Goal: Understand process/instructions: Learn how to perform a task or action

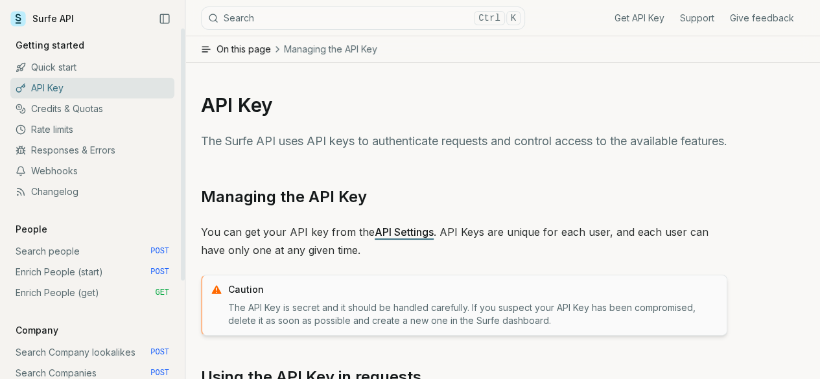
click at [77, 68] on link "Quick start" at bounding box center [92, 67] width 164 height 21
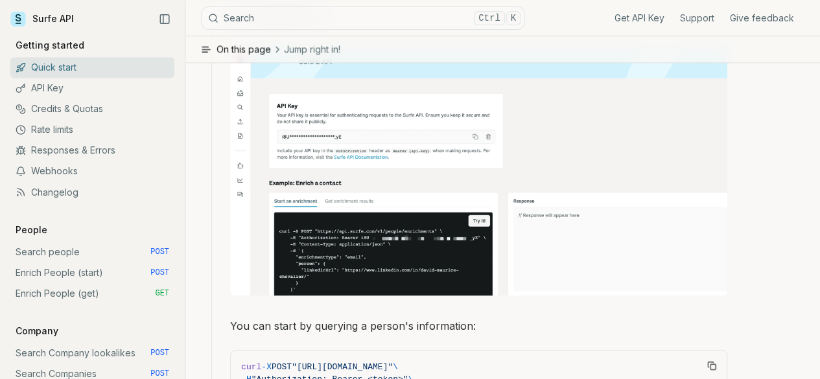
scroll to position [1102, 0]
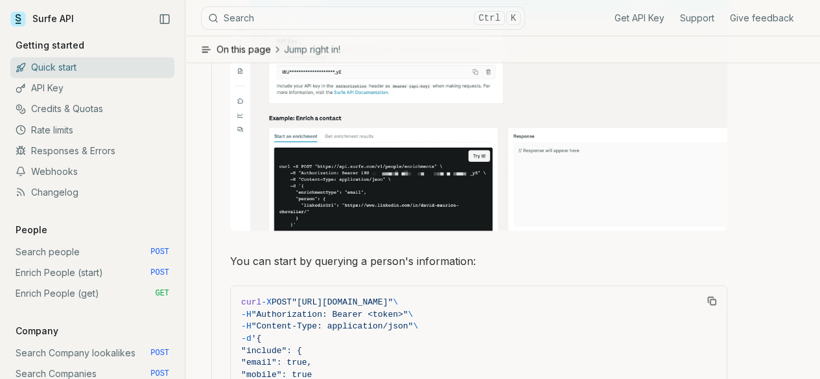
drag, startPoint x: 283, startPoint y: 173, endPoint x: 366, endPoint y: 250, distance: 112.8
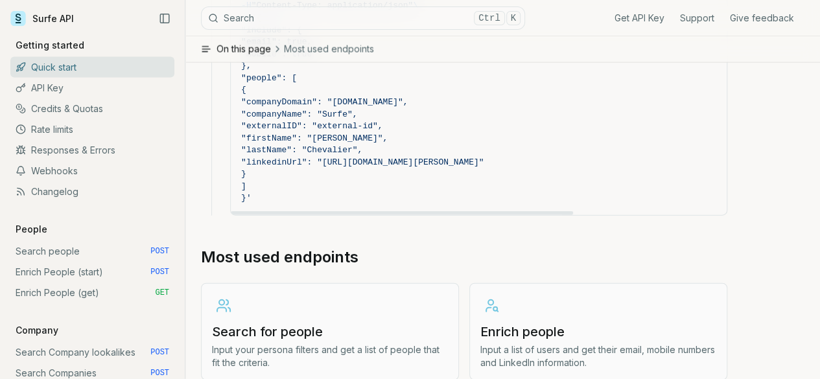
scroll to position [1426, 0]
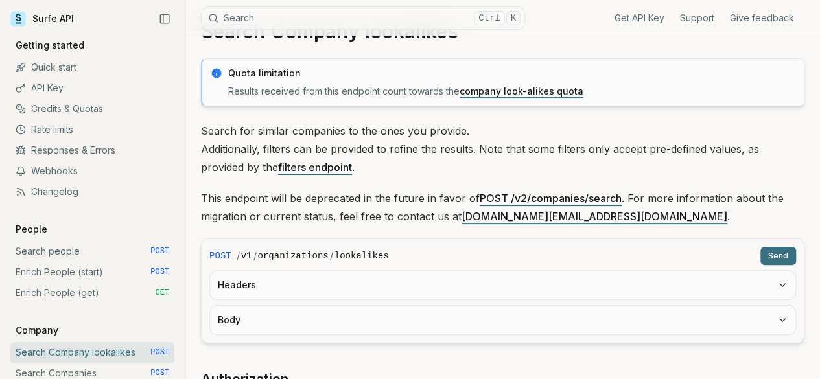
scroll to position [65, 0]
